Goal: Information Seeking & Learning: Learn about a topic

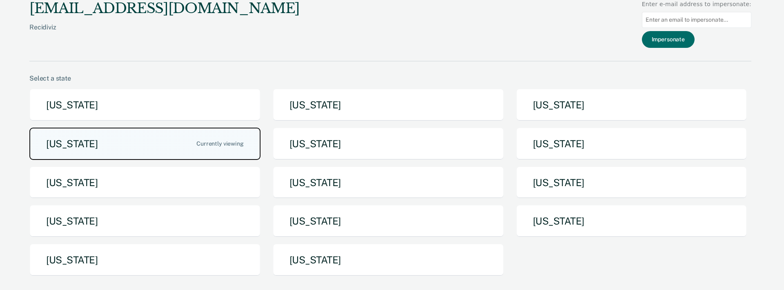
click at [221, 154] on button "[US_STATE]" at bounding box center [144, 143] width 231 height 32
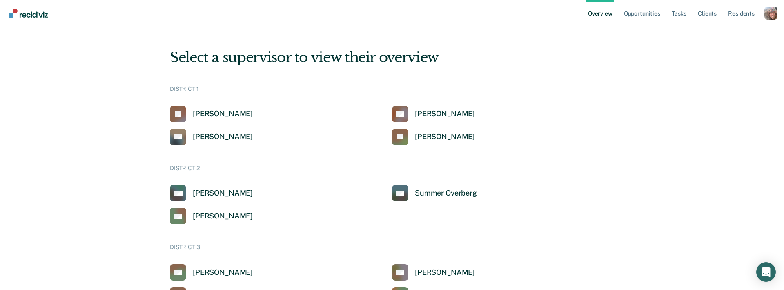
click at [772, 15] on div "Profile dropdown button" at bounding box center [771, 13] width 13 height 13
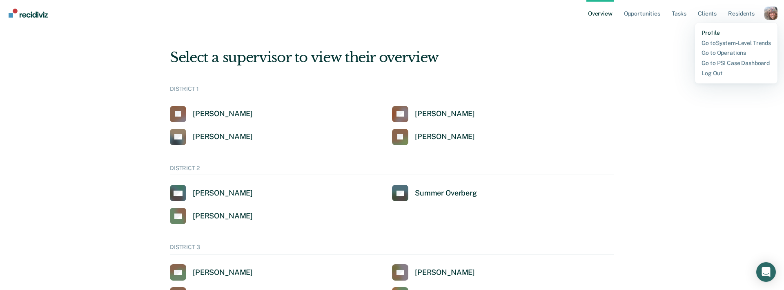
click at [716, 32] on link "Profile" at bounding box center [736, 32] width 69 height 7
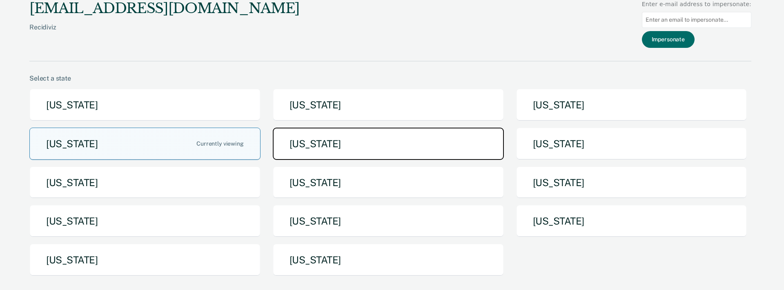
drag, startPoint x: 280, startPoint y: 136, endPoint x: 236, endPoint y: 146, distance: 45.1
click at [251, 143] on div "[US_STATE] [US_STATE] [US_STATE] [US_STATE] [US_STATE] [US_STATE] [US_STATE] [U…" at bounding box center [390, 186] width 722 height 194
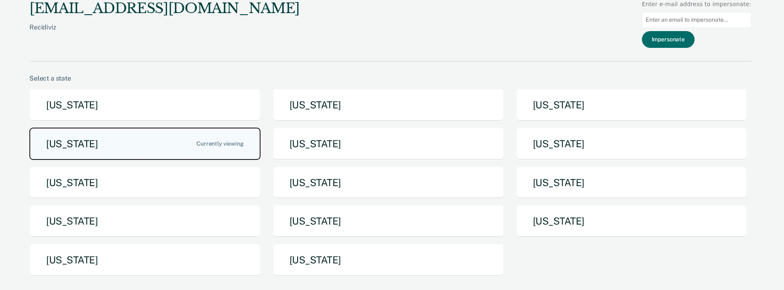
click at [236, 146] on button "[US_STATE]" at bounding box center [144, 143] width 231 height 32
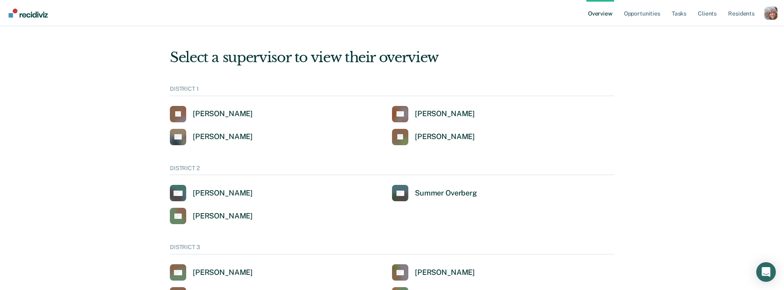
drag, startPoint x: 774, startPoint y: 13, endPoint x: 756, endPoint y: 29, distance: 23.4
click at [774, 14] on div "Profile dropdown button" at bounding box center [771, 13] width 13 height 13
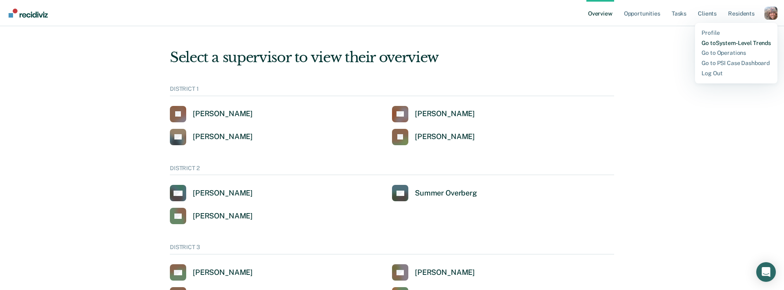
click at [735, 41] on link "Go to System-Level Trends" at bounding box center [736, 43] width 69 height 7
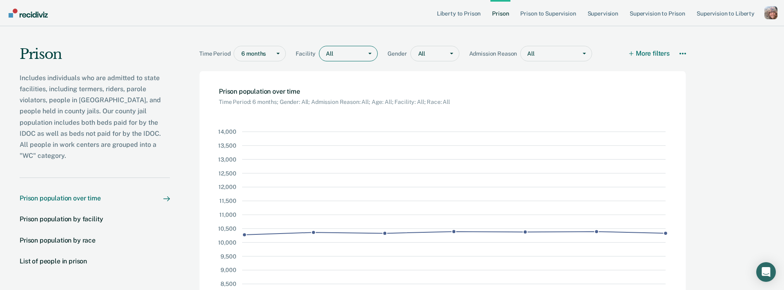
click at [347, 57] on div at bounding box center [346, 53] width 25 height 9
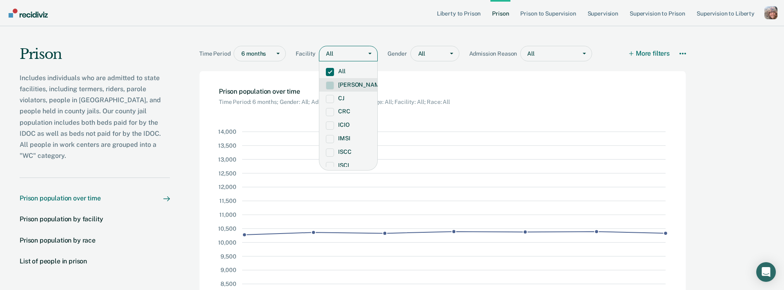
click at [330, 86] on span at bounding box center [330, 85] width 8 height 8
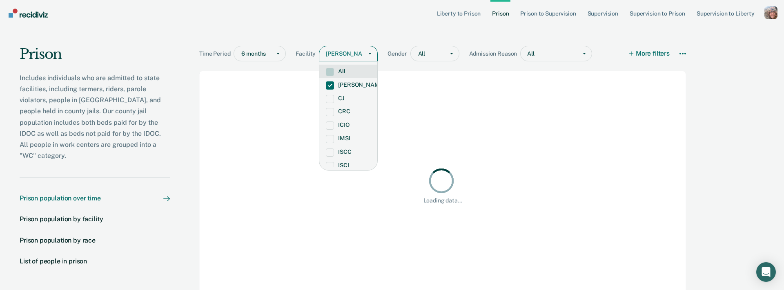
click at [330, 75] on span at bounding box center [330, 72] width 8 height 8
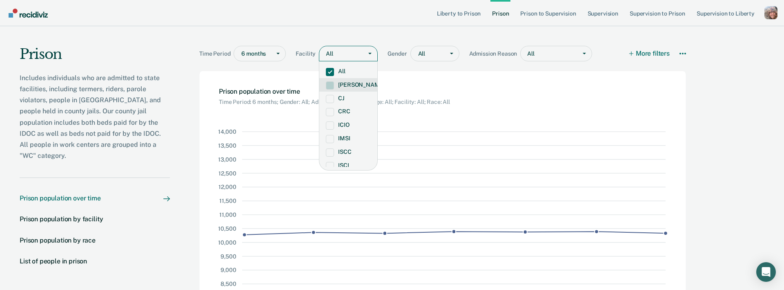
click at [330, 86] on span at bounding box center [330, 85] width 8 height 8
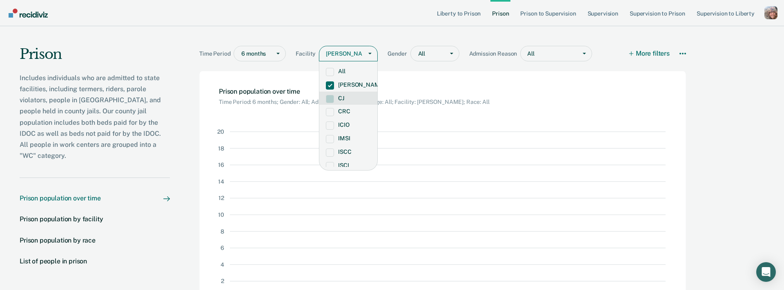
click at [332, 98] on span at bounding box center [330, 99] width 8 height 8
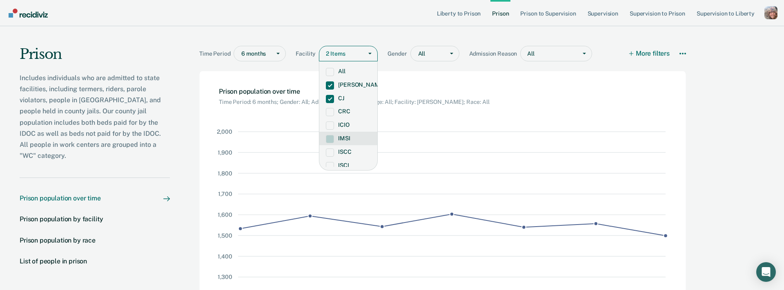
click at [328, 142] on span at bounding box center [330, 139] width 8 height 8
